Goal: Task Accomplishment & Management: Use online tool/utility

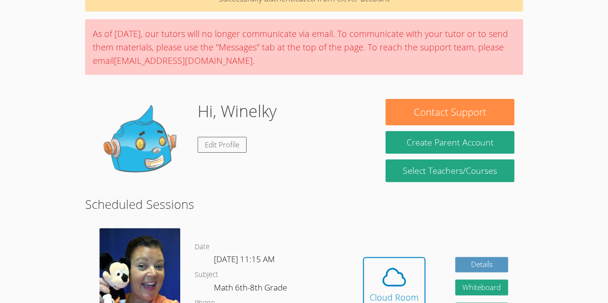
scroll to position [125, 0]
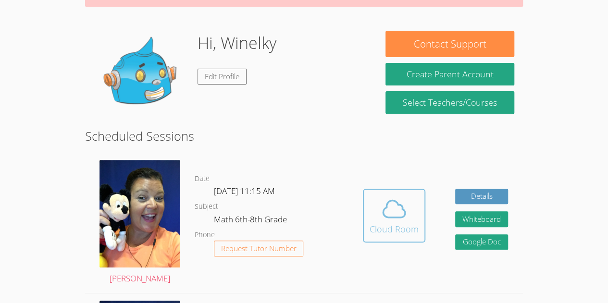
click at [378, 206] on span at bounding box center [393, 208] width 49 height 27
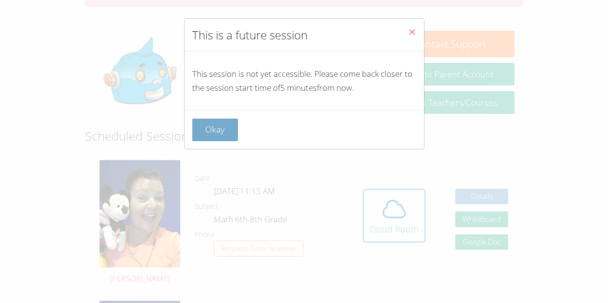
click at [231, 128] on button "Okay" at bounding box center [215, 130] width 46 height 23
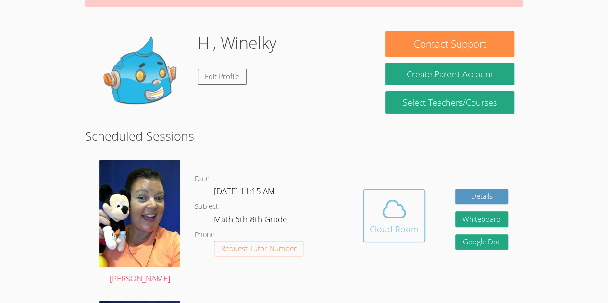
click at [413, 219] on span at bounding box center [393, 208] width 49 height 27
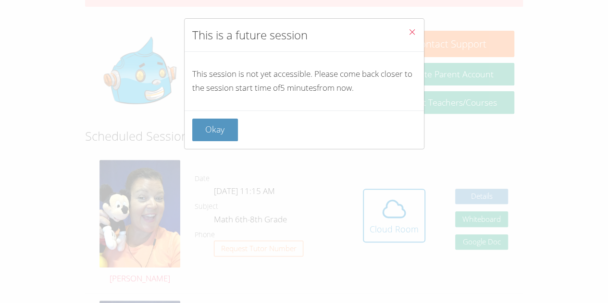
click at [214, 141] on div "Okay" at bounding box center [303, 129] width 239 height 38
click at [222, 125] on button "Okay" at bounding box center [215, 130] width 46 height 23
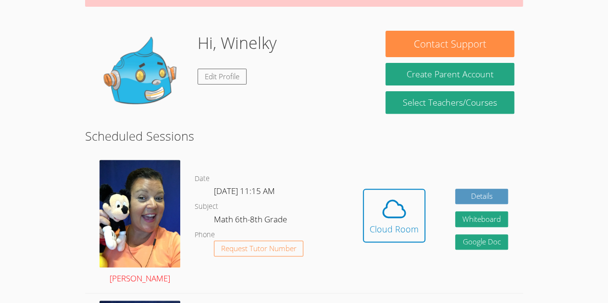
click at [109, 259] on img at bounding box center [139, 214] width 81 height 108
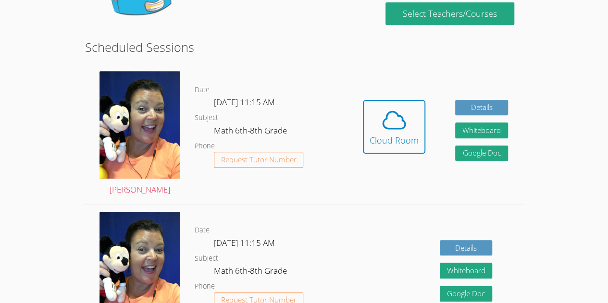
scroll to position [216, 0]
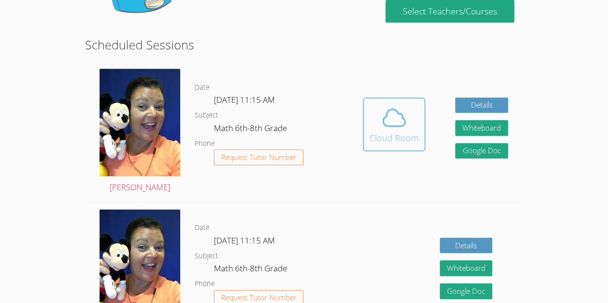
click at [401, 113] on icon at bounding box center [393, 117] width 27 height 27
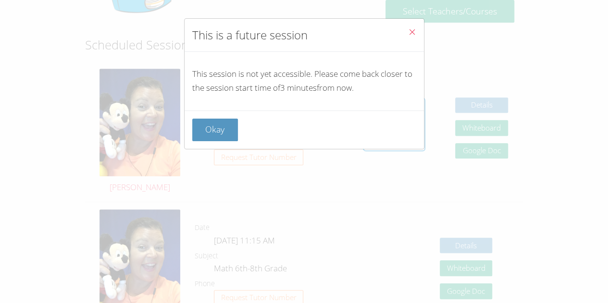
click at [408, 30] on icon "Close" at bounding box center [412, 32] width 8 height 8
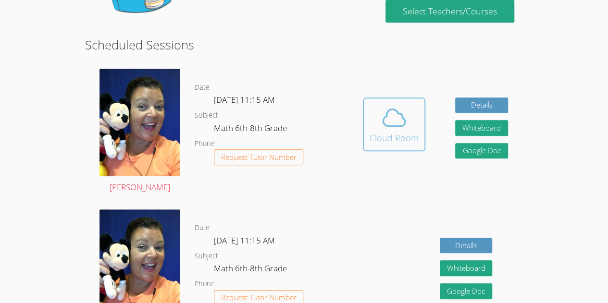
drag, startPoint x: 388, startPoint y: 134, endPoint x: 379, endPoint y: 134, distance: 9.1
click at [379, 134] on div "Cloud Room" at bounding box center [393, 137] width 49 height 13
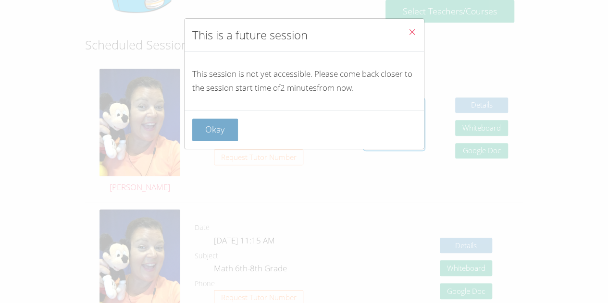
click at [232, 131] on button "Okay" at bounding box center [215, 130] width 46 height 23
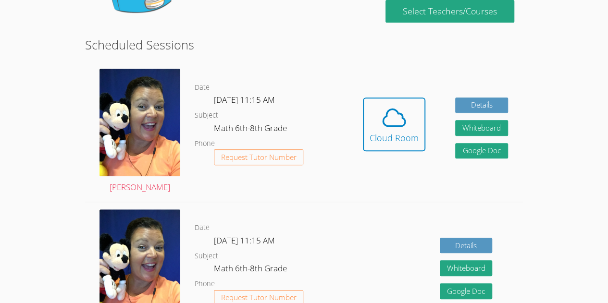
click at [426, 124] on div "Hidden Cloud Room Details Whiteboard Hidden Google Doc" at bounding box center [435, 131] width 175 height 140
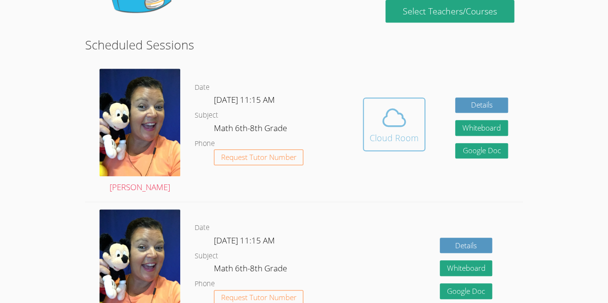
drag, startPoint x: 420, startPoint y: 125, endPoint x: 401, endPoint y: 132, distance: 19.9
click at [401, 132] on div "Cloud Room" at bounding box center [393, 137] width 49 height 13
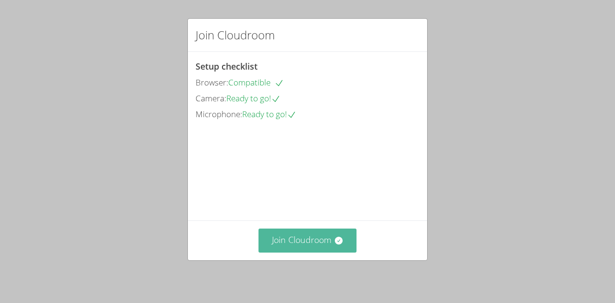
click at [306, 243] on button "Join Cloudroom" at bounding box center [307, 241] width 98 height 24
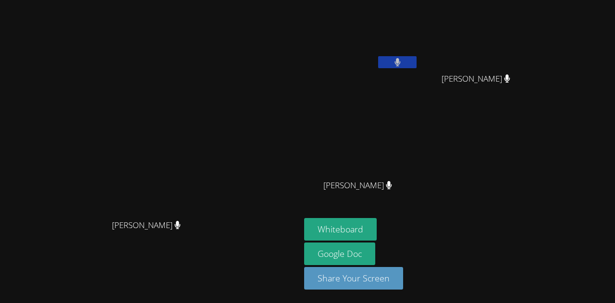
click at [181, 232] on span "[PERSON_NAME]" at bounding box center [146, 226] width 69 height 14
click at [185, 253] on div "[PERSON_NAME]" at bounding box center [150, 234] width 292 height 38
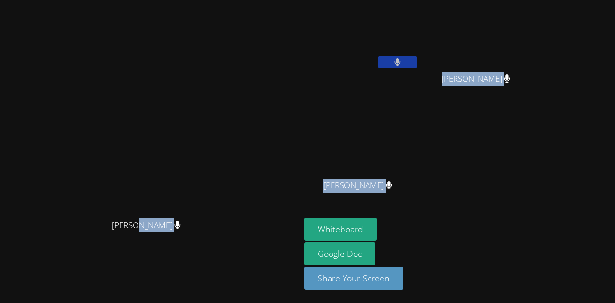
click at [185, 257] on body "Peggy Koutas Peggy Koutas Winelky Thelemaque Rivaldo Jean Rivaldo Jean Marvens …" at bounding box center [307, 151] width 615 height 303
click at [181, 229] on icon at bounding box center [177, 225] width 6 height 8
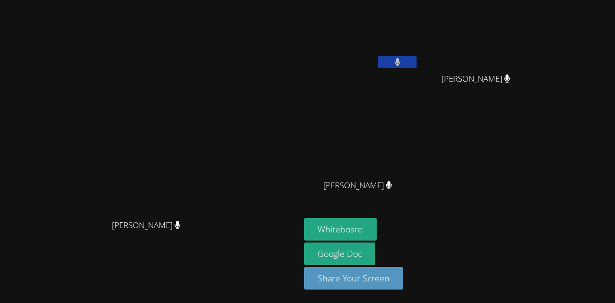
click at [222, 169] on video at bounding box center [150, 132] width 144 height 165
click at [222, 191] on video at bounding box center [150, 132] width 144 height 165
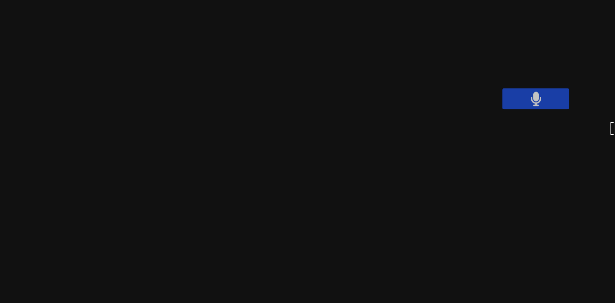
click at [222, 98] on video at bounding box center [150, 132] width 144 height 165
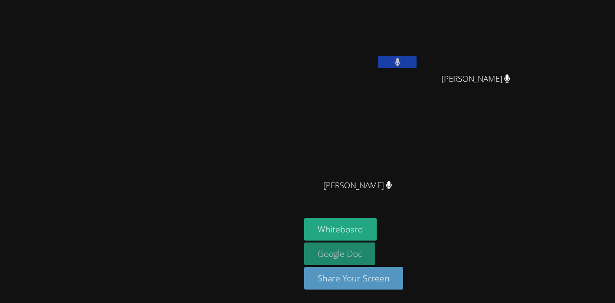
click at [375, 245] on link "Google Doc" at bounding box center [339, 254] width 71 height 23
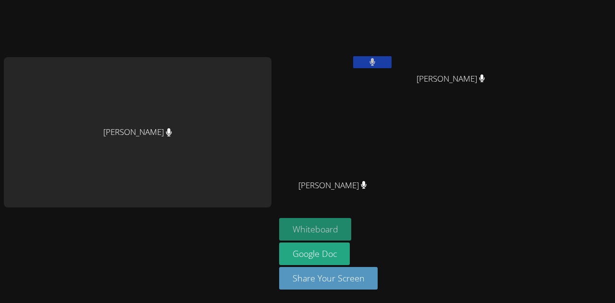
click at [314, 229] on button "Whiteboard" at bounding box center [315, 229] width 73 height 23
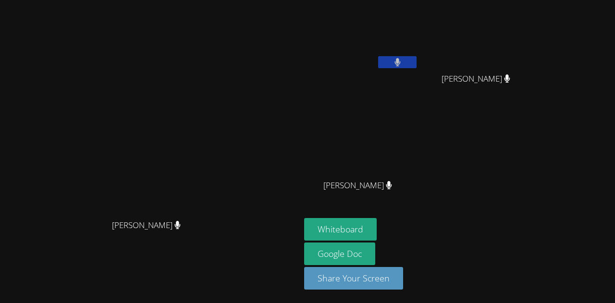
click at [416, 65] on button at bounding box center [397, 62] width 38 height 12
click at [418, 55] on video at bounding box center [361, 36] width 114 height 64
click at [402, 65] on icon at bounding box center [397, 62] width 10 height 8
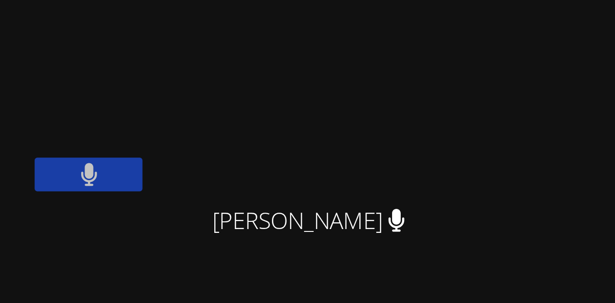
click at [536, 45] on video at bounding box center [479, 36] width 114 height 64
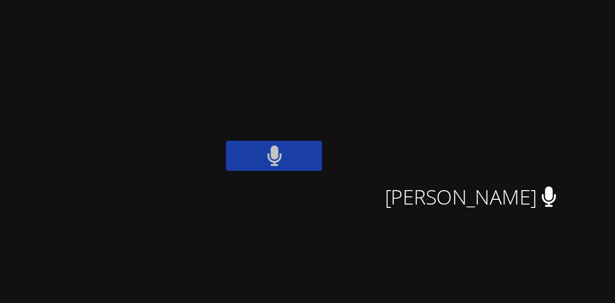
click at [418, 59] on video at bounding box center [361, 36] width 114 height 64
click at [416, 61] on button at bounding box center [397, 62] width 38 height 12
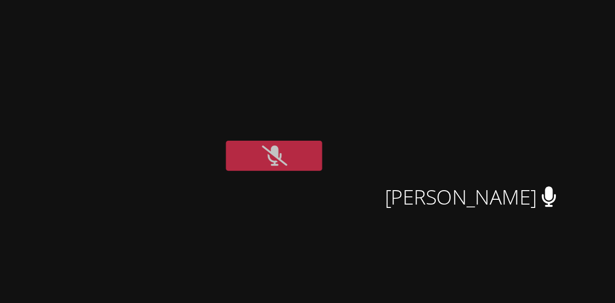
click at [402, 59] on icon at bounding box center [397, 62] width 10 height 8
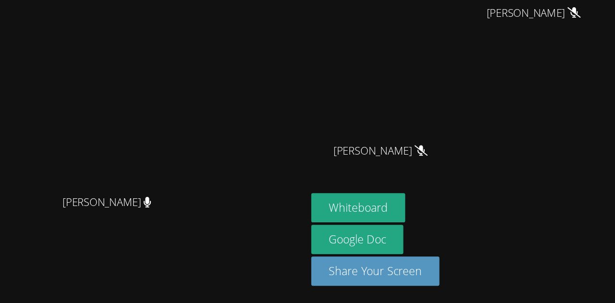
click at [378, 56] on button at bounding box center [397, 62] width 38 height 12
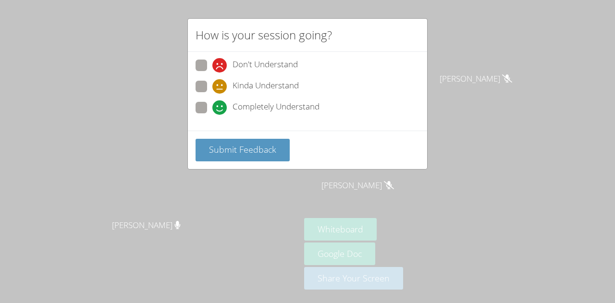
click at [199, 99] on div "Don't Understand Kinda Understand Completely Understand" at bounding box center [307, 90] width 224 height 60
click at [199, 98] on div "Don't Understand Kinda Understand Completely Understand" at bounding box center [307, 90] width 224 height 60
click at [212, 115] on span at bounding box center [212, 115] width 0 height 0
click at [212, 108] on input "Completely Understand" at bounding box center [216, 106] width 8 height 8
radio input "true"
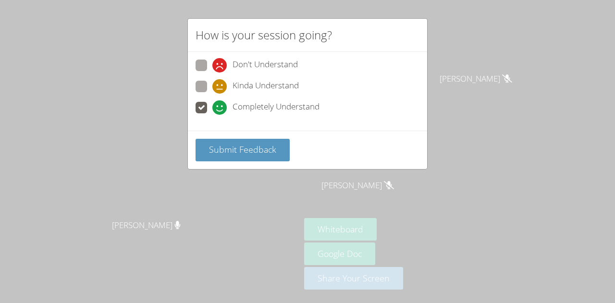
drag, startPoint x: 219, startPoint y: 136, endPoint x: 216, endPoint y: 174, distance: 38.0
click at [216, 174] on div "How is your session going? Don't Understand Kinda Understand Completely Underst…" at bounding box center [307, 151] width 615 height 303
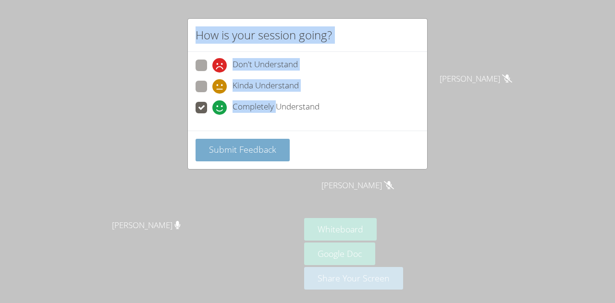
drag, startPoint x: 216, startPoint y: 174, endPoint x: 225, endPoint y: 156, distance: 20.0
click at [225, 156] on div "How is your session going? Don't Understand Kinda Understand Completely Underst…" at bounding box center [307, 151] width 615 height 303
click at [225, 156] on button "Submit Feedback" at bounding box center [242, 150] width 94 height 23
